Goal: Manage account settings

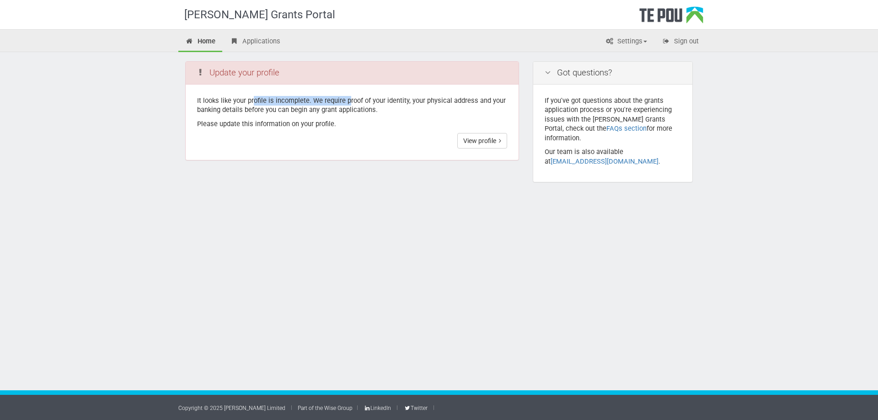
drag, startPoint x: 314, startPoint y: 101, endPoint x: 348, endPoint y: 101, distance: 34.3
click at [348, 101] on p "It looks like your profile is incomplete. We require proof of your identity, yo…" at bounding box center [352, 105] width 310 height 19
drag, startPoint x: 348, startPoint y: 101, endPoint x: 411, endPoint y: 98, distance: 62.7
click at [411, 98] on p "It looks like your profile is incomplete. We require proof of your identity, yo…" at bounding box center [352, 105] width 310 height 19
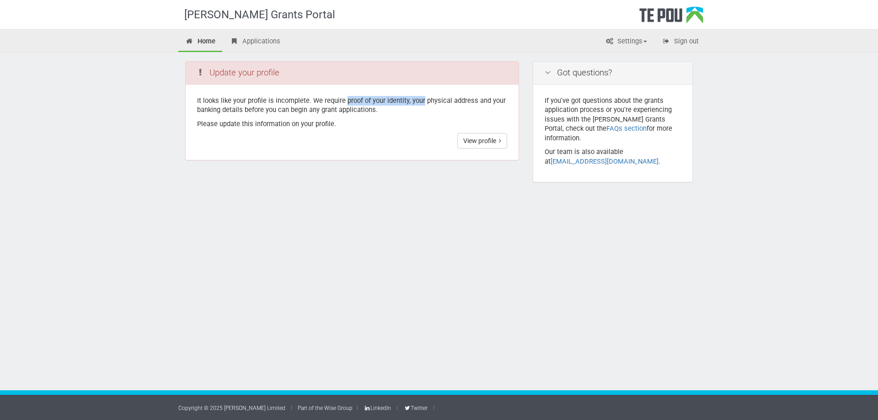
click at [411, 98] on p "It looks like your profile is incomplete. We require proof of your identity, yo…" at bounding box center [352, 105] width 310 height 19
click at [483, 136] on link "View profile" at bounding box center [482, 141] width 50 height 16
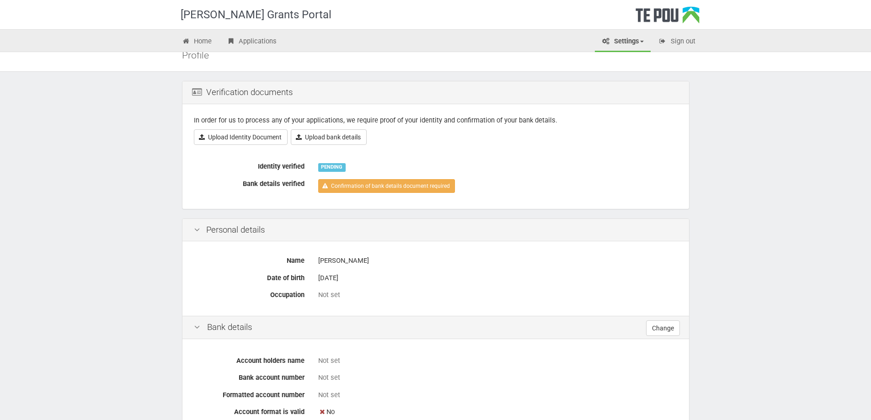
scroll to position [46, 0]
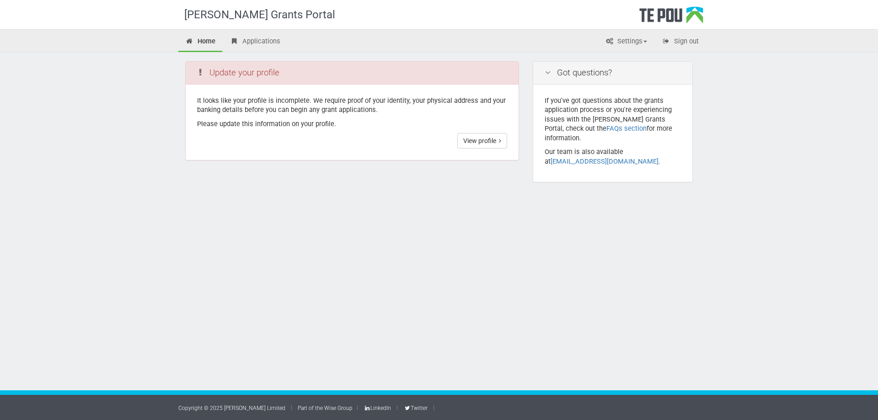
click at [681, 32] on div "Home Applications Settings Profile My account FAQs Sign out" at bounding box center [439, 40] width 878 height 23
click at [687, 42] on link "Sign out" at bounding box center [680, 42] width 51 height 20
